Goal: Transaction & Acquisition: Purchase product/service

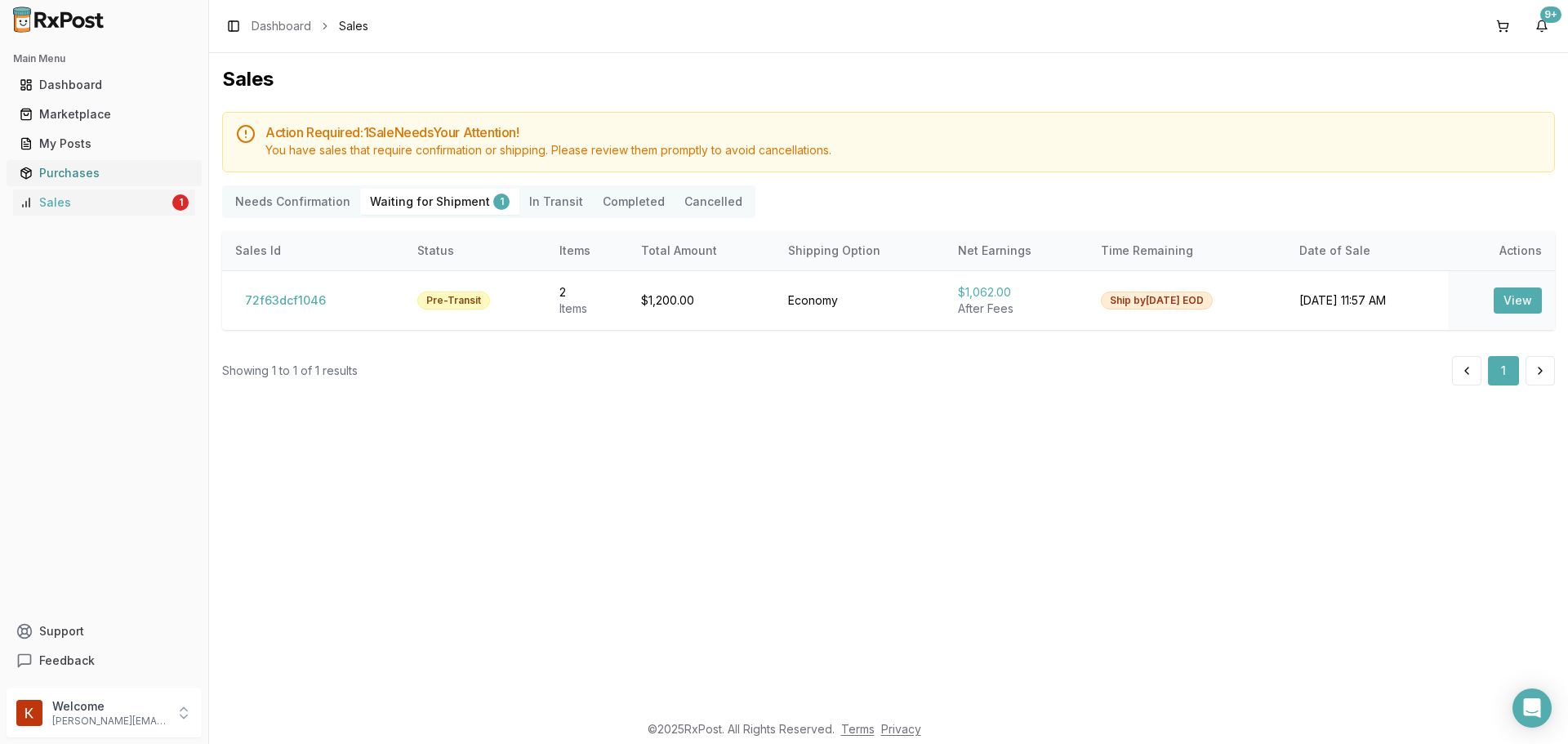
click at [142, 176] on div "Purchases" at bounding box center [104, 173] width 169 height 17
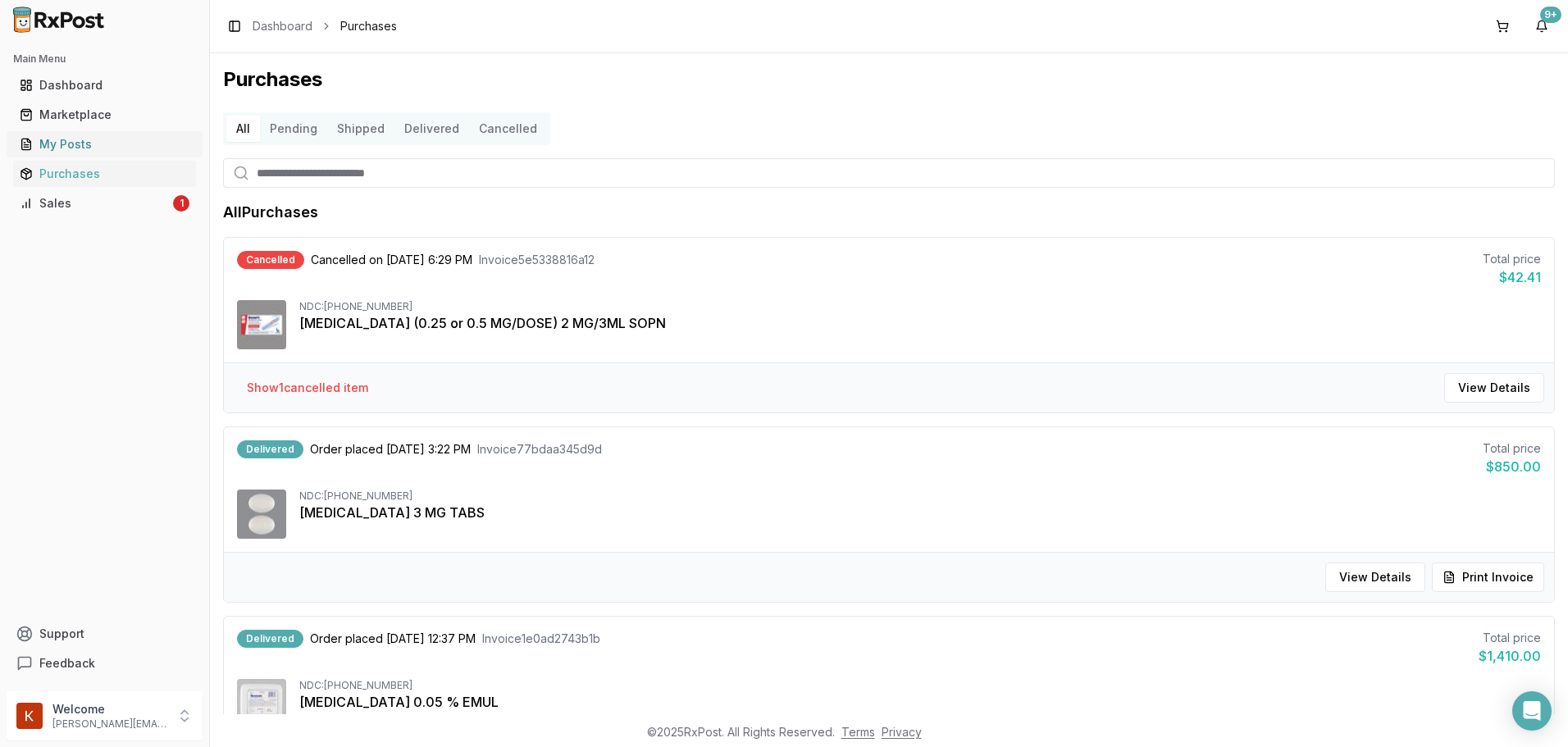
click at [134, 147] on div "My Posts" at bounding box center [104, 144] width 170 height 17
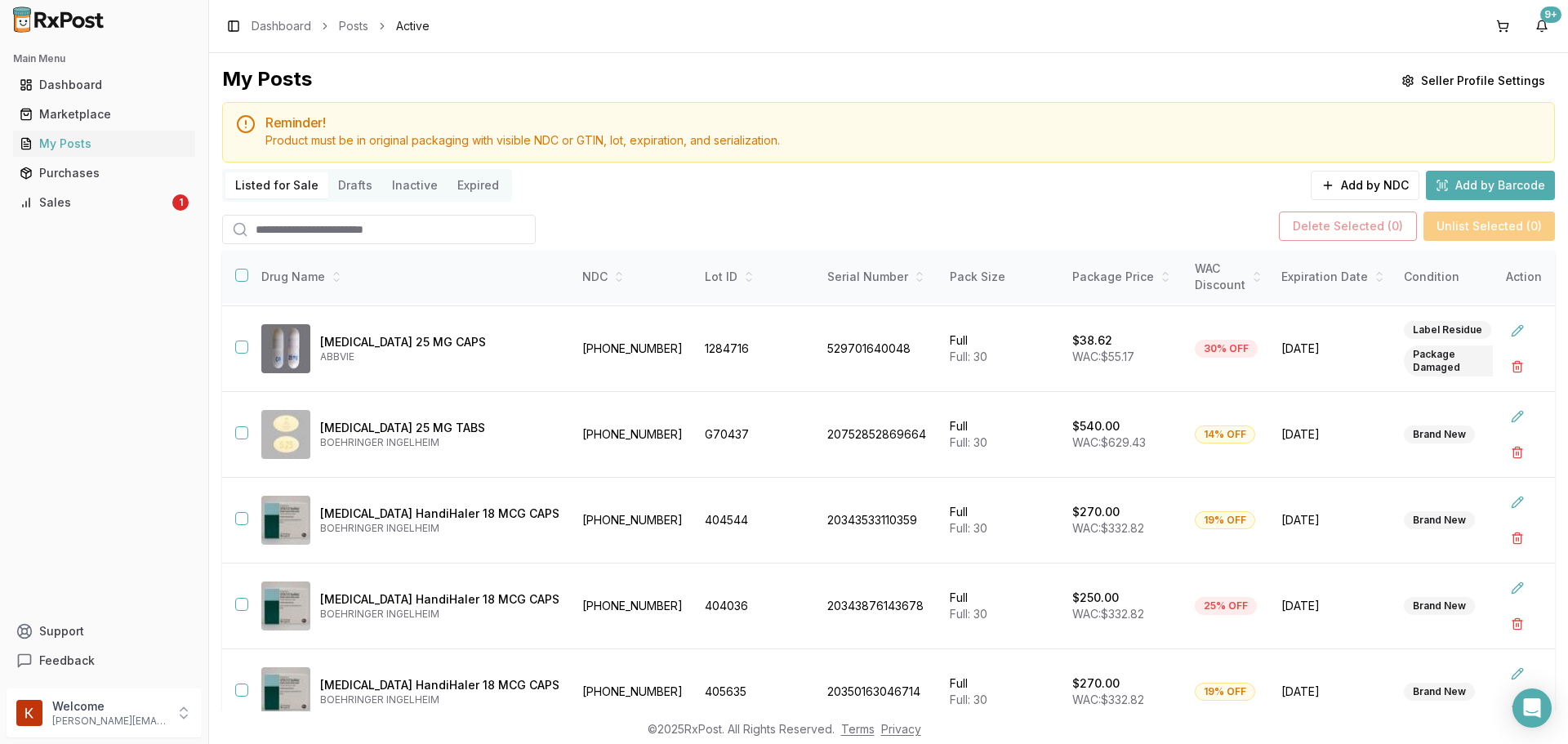
scroll to position [433, 0]
click at [340, 420] on p "[MEDICAL_DATA] 25 MG TABS" at bounding box center [439, 429] width 239 height 17
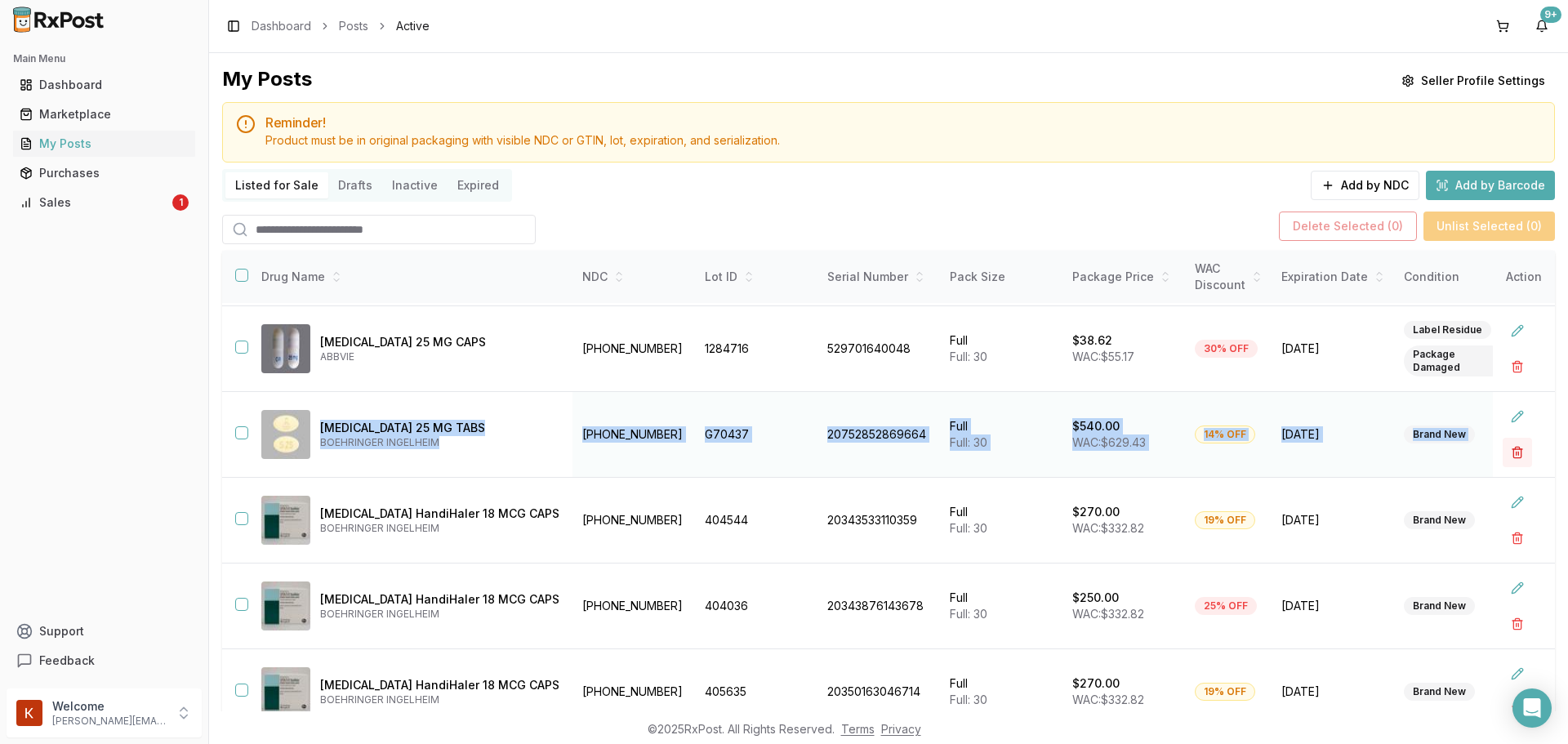
drag, startPoint x: 340, startPoint y: 420, endPoint x: 1495, endPoint y: 439, distance: 1155.2
click at [1495, 439] on tr "[MEDICAL_DATA] 25 MG TABS BOEHRINGER INGELHEIM [PHONE_NUMBER] G70437 2075285286…" at bounding box center [1003, 434] width 1561 height 86
click at [95, 77] on link "Dashboard" at bounding box center [104, 85] width 182 height 29
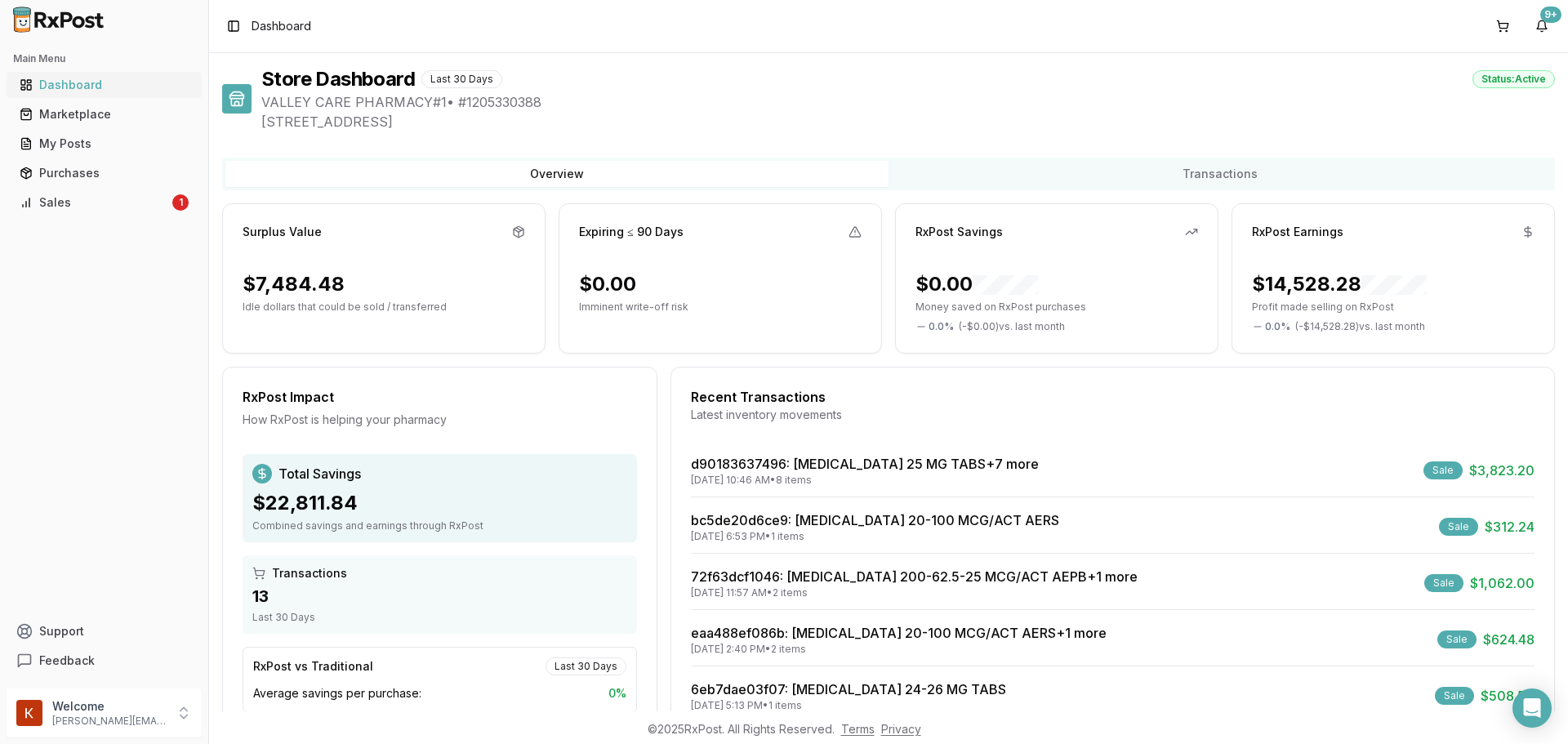
click at [119, 97] on ul "Dashboard Marketplace My Posts Purchases Sales 1" at bounding box center [104, 143] width 195 height 143
click at [90, 118] on div "Marketplace" at bounding box center [104, 114] width 169 height 17
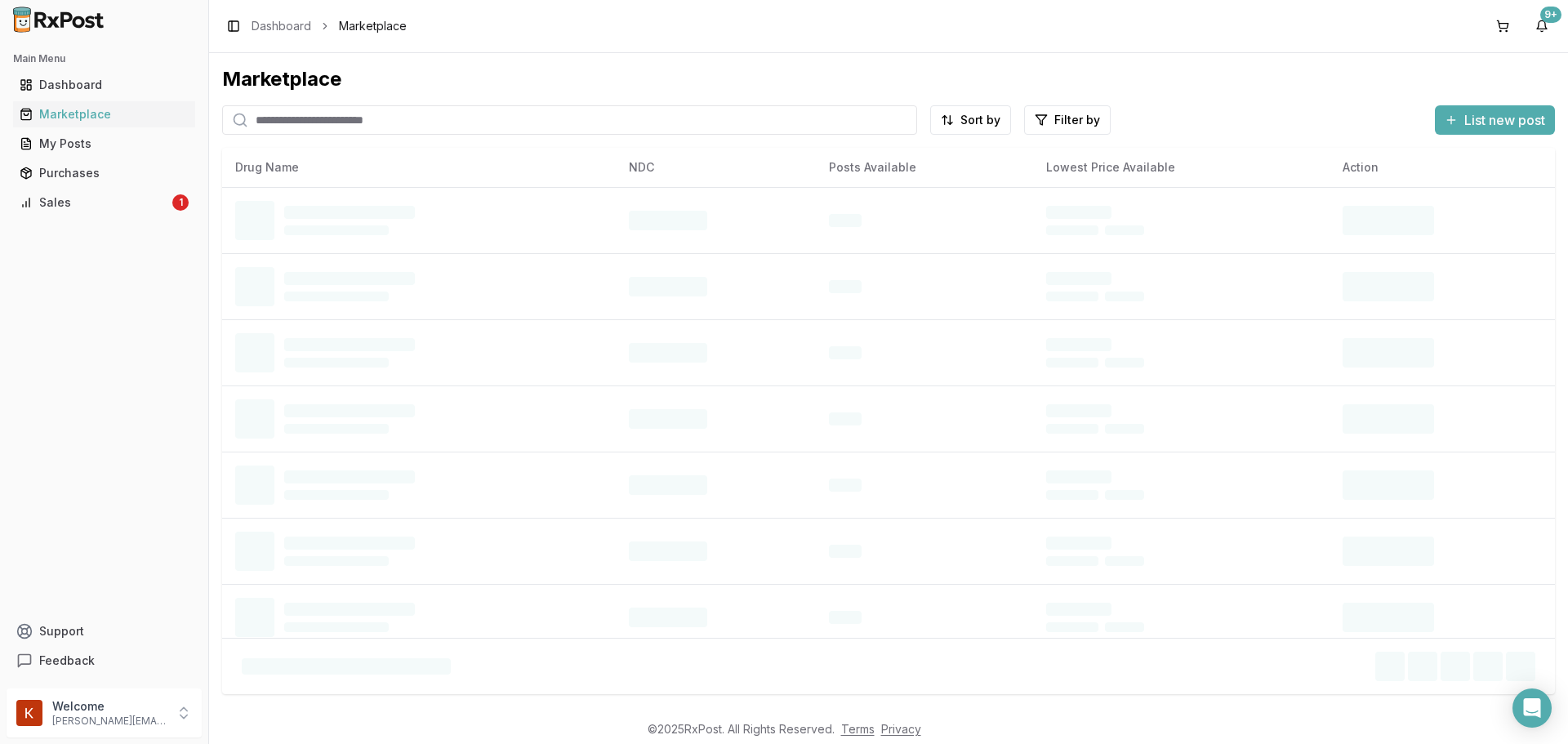
click at [474, 118] on input "search" at bounding box center [570, 120] width 695 height 29
type input "*********"
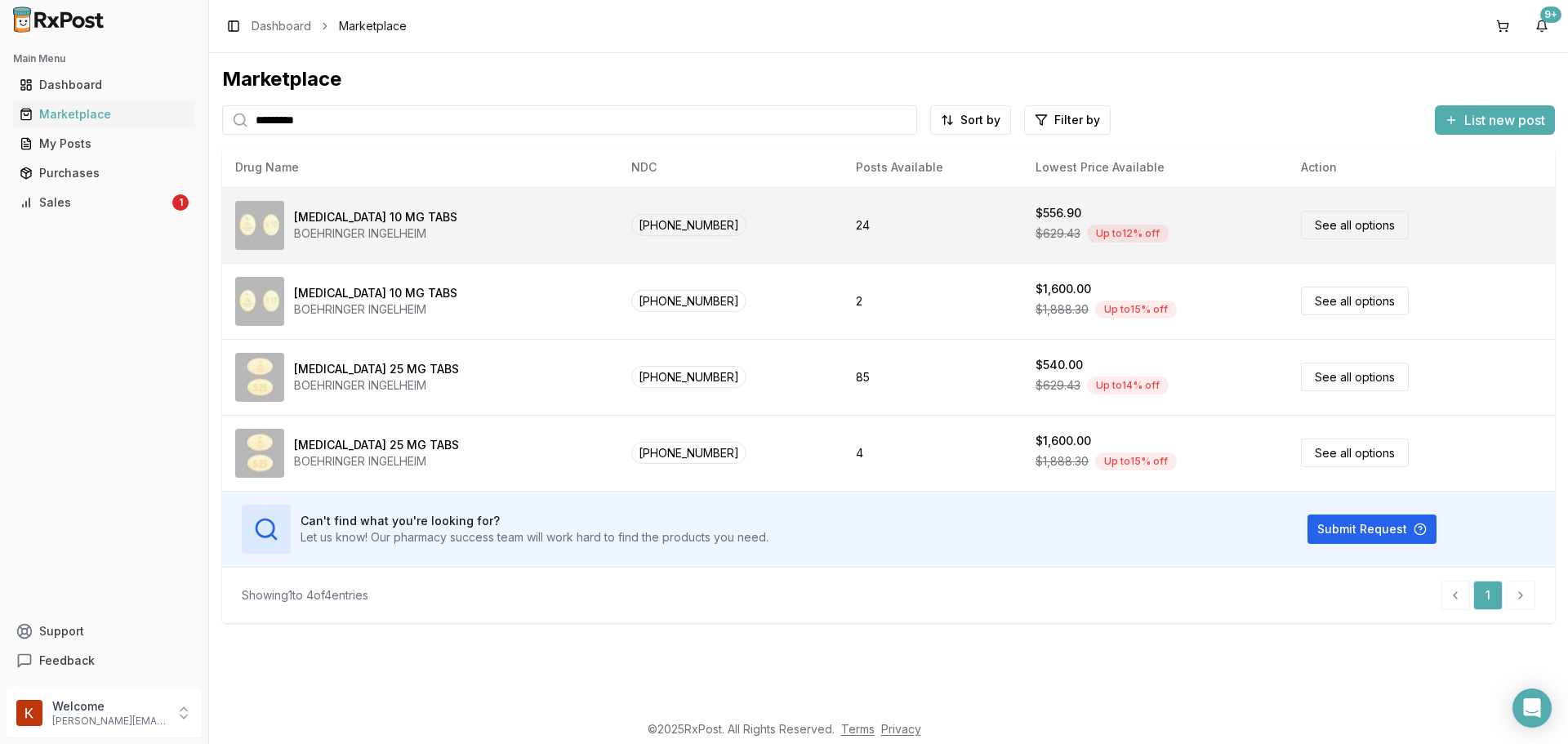
click at [570, 215] on div "[MEDICAL_DATA] 10 MG TABS BOEHRINGER INGELHEIM" at bounding box center [420, 225] width 369 height 49
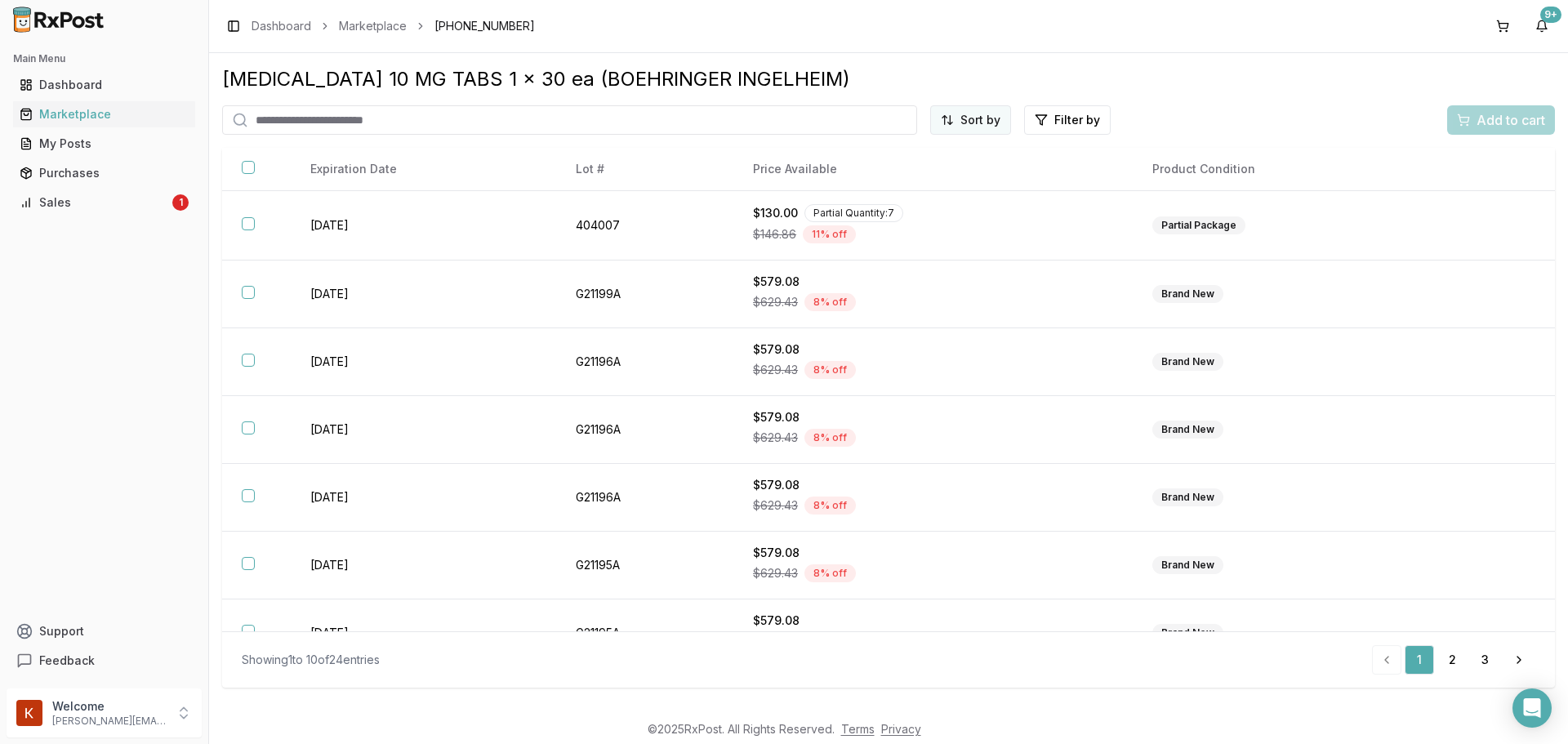
click at [948, 120] on html "Main Menu Dashboard Marketplace My Posts Purchases Sales 1 Support Feedback Wel…" at bounding box center [784, 372] width 1568 height 744
click at [943, 176] on div "Price (Low to High)" at bounding box center [930, 181] width 155 height 26
click at [384, 122] on input "search" at bounding box center [536, 120] width 627 height 29
type input "*********"
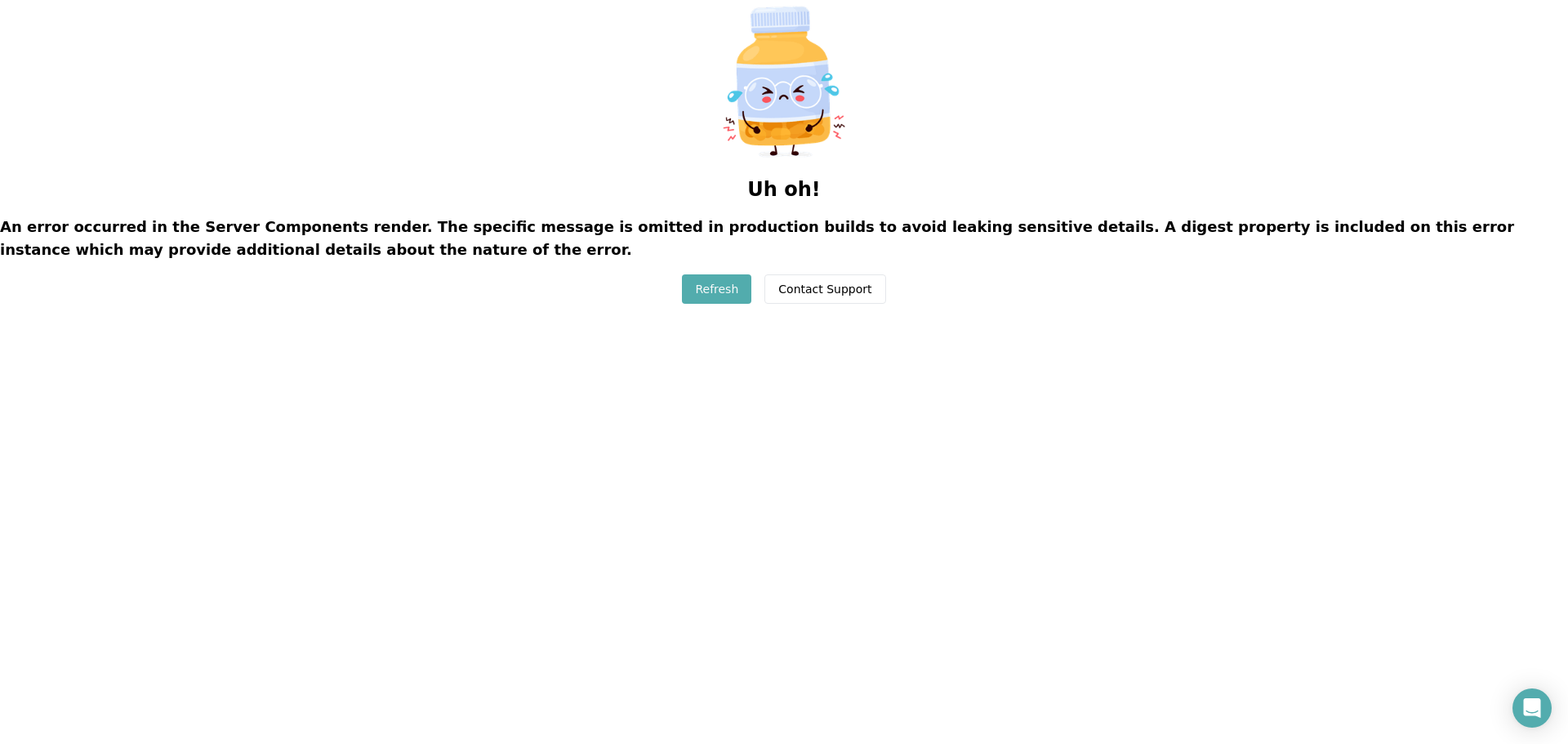
click at [733, 288] on button "Refresh" at bounding box center [717, 290] width 70 height 29
click at [729, 277] on button "Refresh" at bounding box center [717, 290] width 70 height 29
